Goal: Task Accomplishment & Management: Complete application form

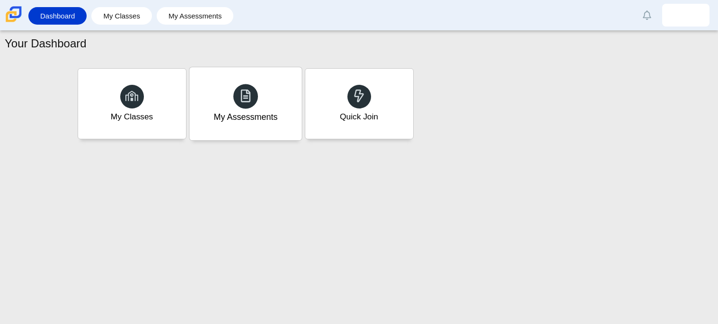
click at [267, 114] on div "My Assessments" at bounding box center [246, 117] width 64 height 12
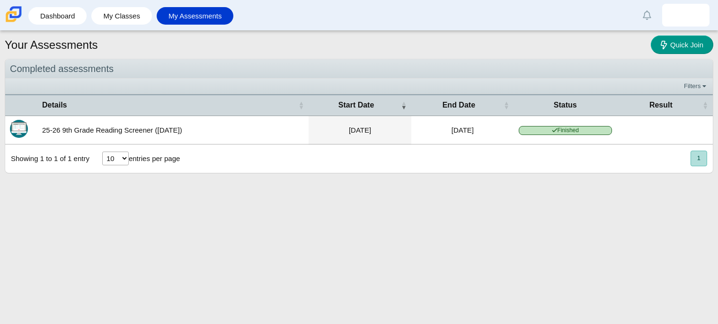
click at [119, 159] on select "10 25 50 100" at bounding box center [115, 158] width 27 height 14
click at [102, 152] on select "10 25 50 100" at bounding box center [115, 158] width 27 height 14
click at [115, 163] on select "10 25 50 100" at bounding box center [115, 158] width 27 height 14
click at [102, 152] on select "10 25 50 100" at bounding box center [115, 158] width 27 height 14
click at [447, 100] on span "End Date" at bounding box center [459, 105] width 86 height 10
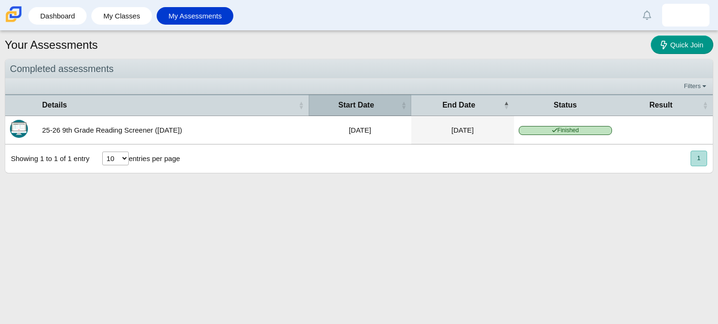
click at [381, 104] on span "Start Date" at bounding box center [356, 105] width 86 height 10
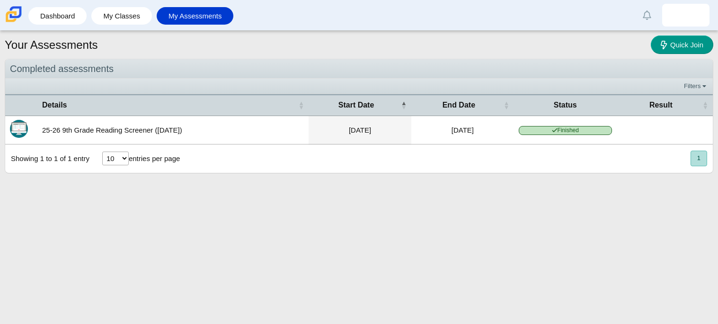
click at [572, 100] on span "Status" at bounding box center [565, 105] width 93 height 10
click at [572, 108] on span "Status" at bounding box center [565, 105] width 93 height 10
click at [635, 106] on span "Result" at bounding box center [661, 105] width 79 height 10
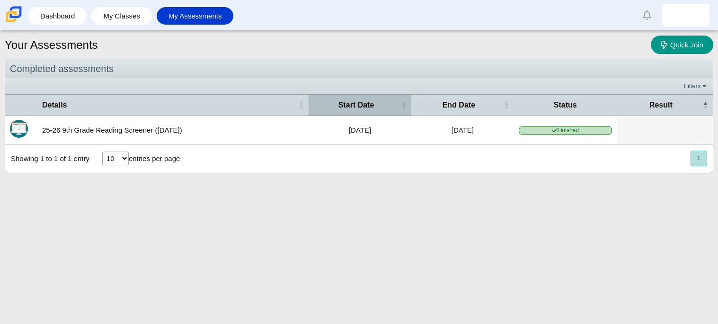
click at [338, 98] on th "Start Date" at bounding box center [360, 104] width 103 height 21
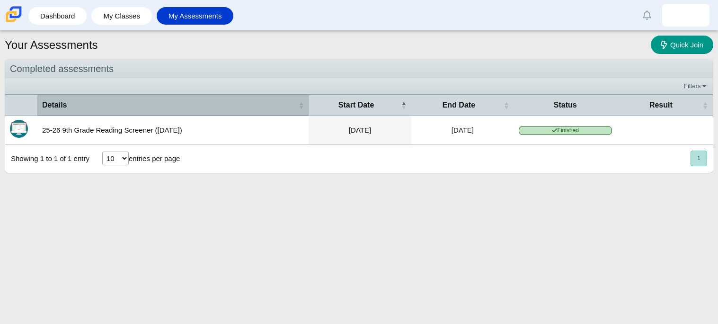
click at [86, 109] on span "Details" at bounding box center [169, 105] width 254 height 10
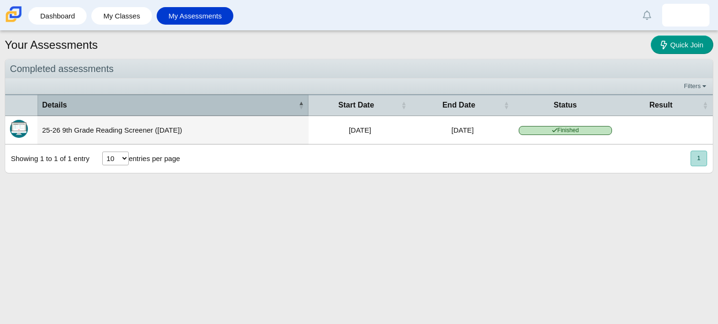
click at [188, 105] on span "Details" at bounding box center [169, 105] width 254 height 10
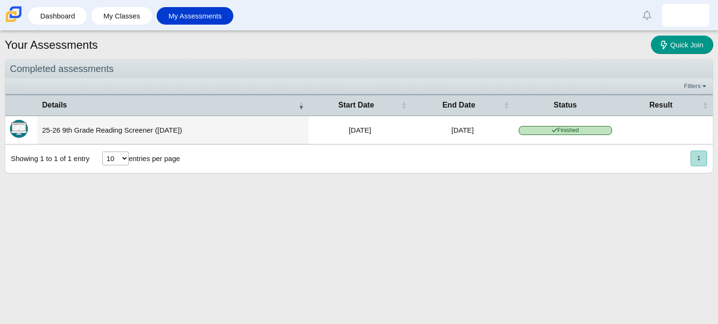
click at [108, 167] on div "10 25 50 100 entries per page" at bounding box center [141, 158] width 89 height 25
click at [108, 166] on div "10 25 50 100 entries per page" at bounding box center [141, 158] width 89 height 25
click at [109, 164] on select "10 25 50 100" at bounding box center [115, 158] width 27 height 14
click at [102, 152] on select "10 25 50 100" at bounding box center [115, 158] width 27 height 14
click at [116, 162] on select "10 25 50 100" at bounding box center [115, 158] width 27 height 14
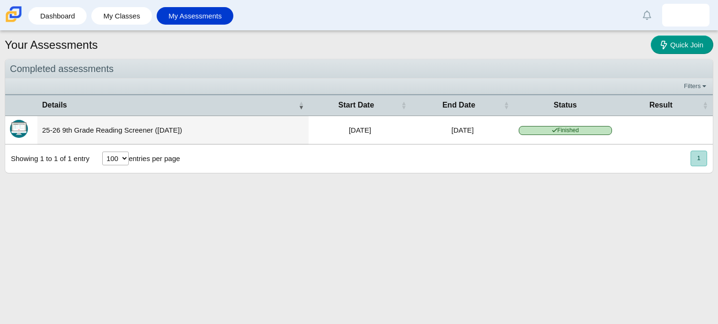
select select "10"
click at [102, 152] on select "10 25 50 100" at bounding box center [115, 158] width 27 height 14
click at [664, 43] on use at bounding box center [664, 45] width 6 height 9
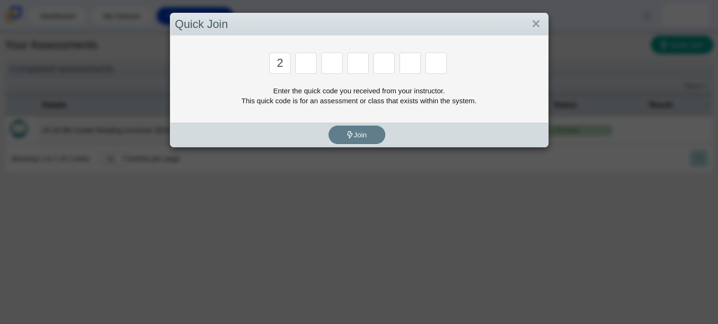
type input "2"
type input "c"
type input "u"
type input "o"
type input "p"
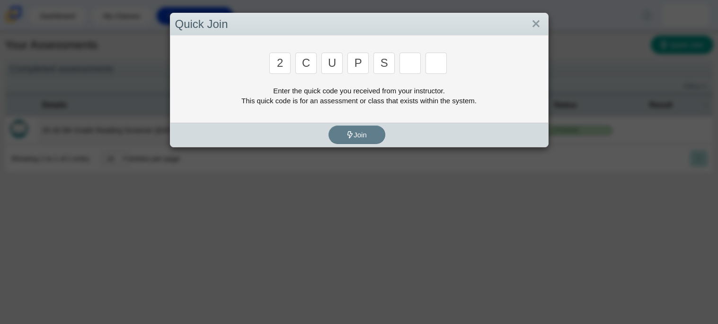
type input "s"
type input "4"
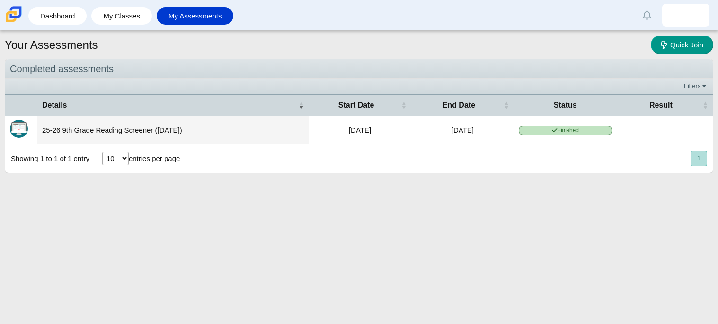
type input "a"
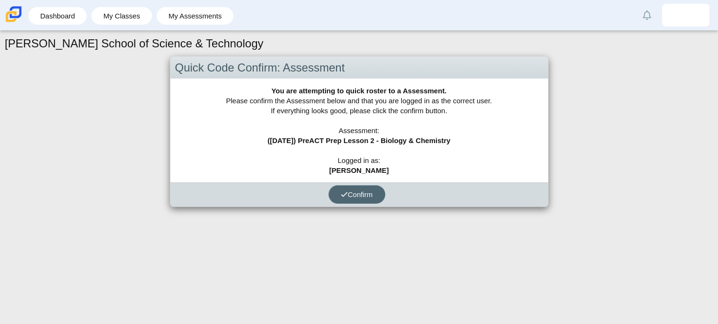
click at [366, 187] on button "Confirm" at bounding box center [357, 194] width 57 height 18
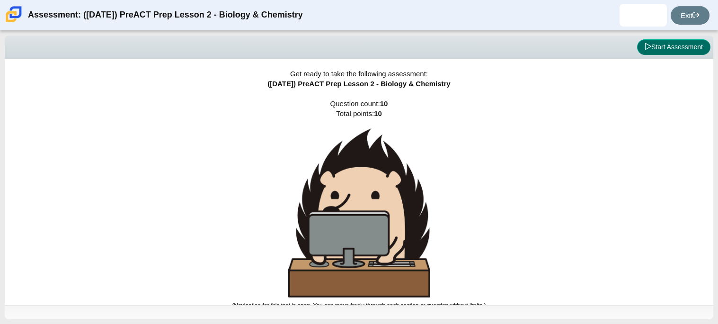
click at [677, 53] on button "Start Assessment" at bounding box center [673, 47] width 73 height 16
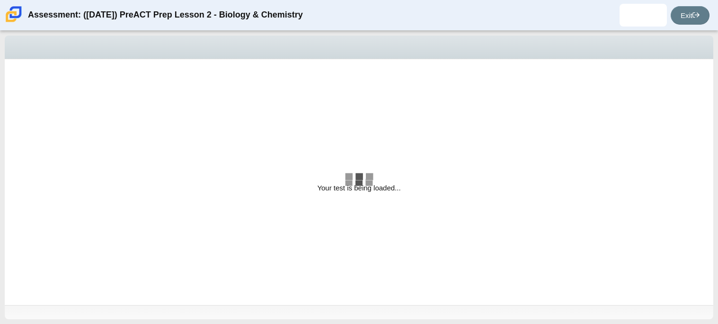
select select "88c27e0d-eae0-4ba9-ac20-9160ce6547ef"
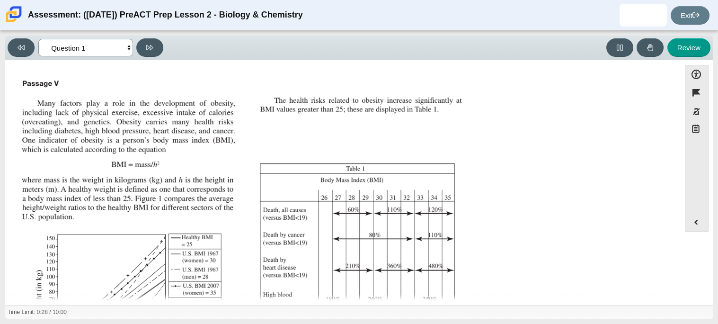
click at [129, 52] on select "Questions Question 1 Question 2 Question 3 Question 4 Question 5 Question 6 Que…" at bounding box center [85, 48] width 95 height 18
click at [229, 122] on img "Assessment items" at bounding box center [243, 235] width 450 height 318
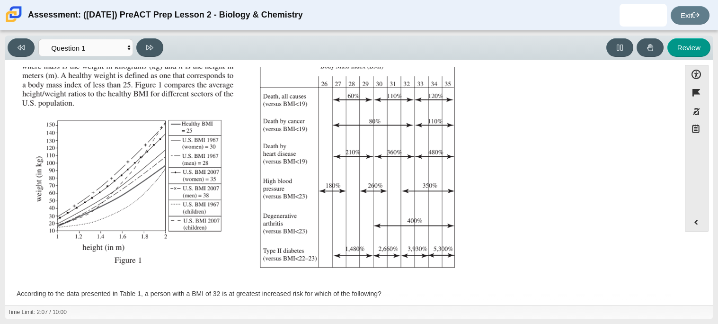
scroll to position [113, 0]
